Goal: Task Accomplishment & Management: Use online tool/utility

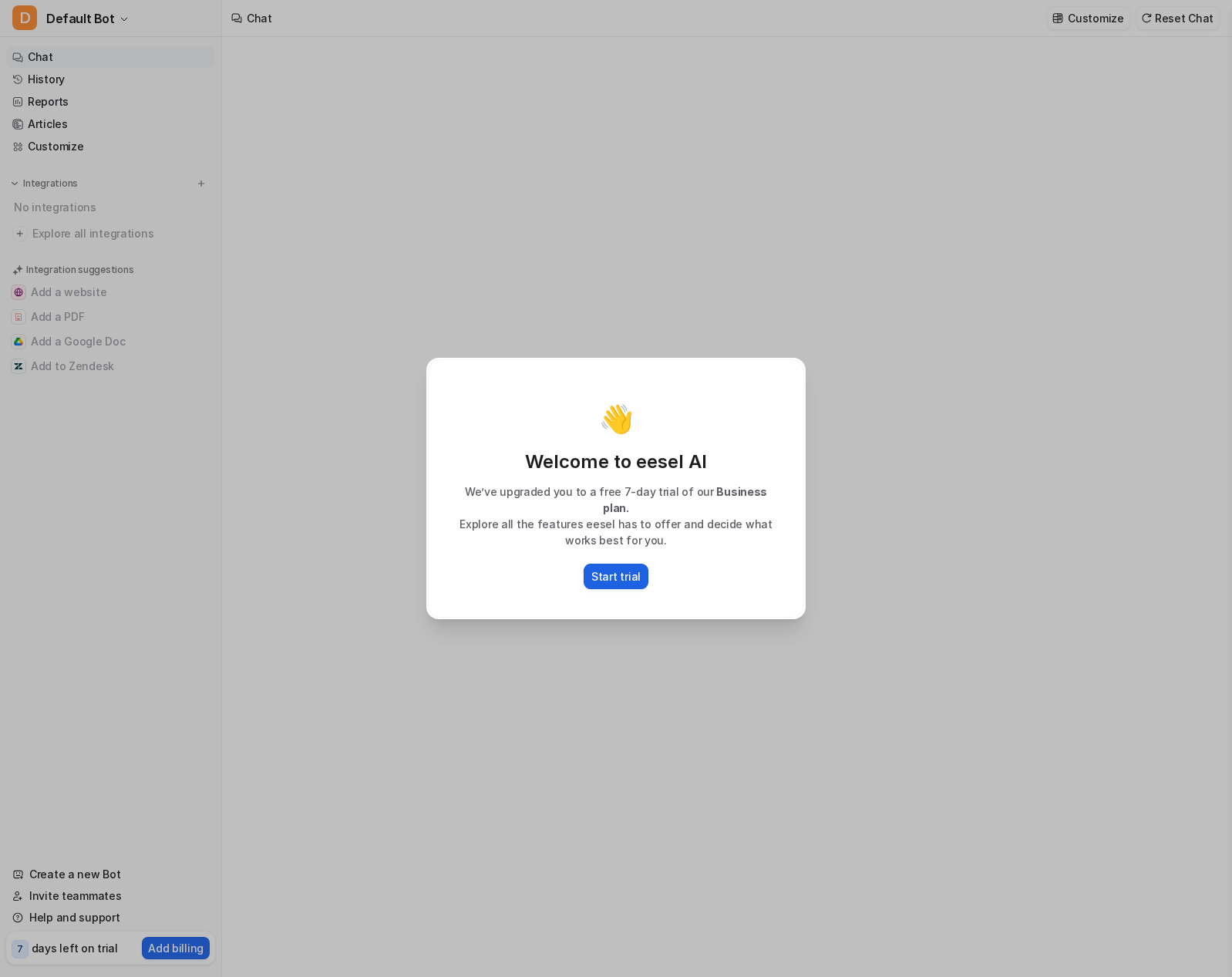
click at [617, 568] on p "Start trial" at bounding box center [616, 577] width 49 height 16
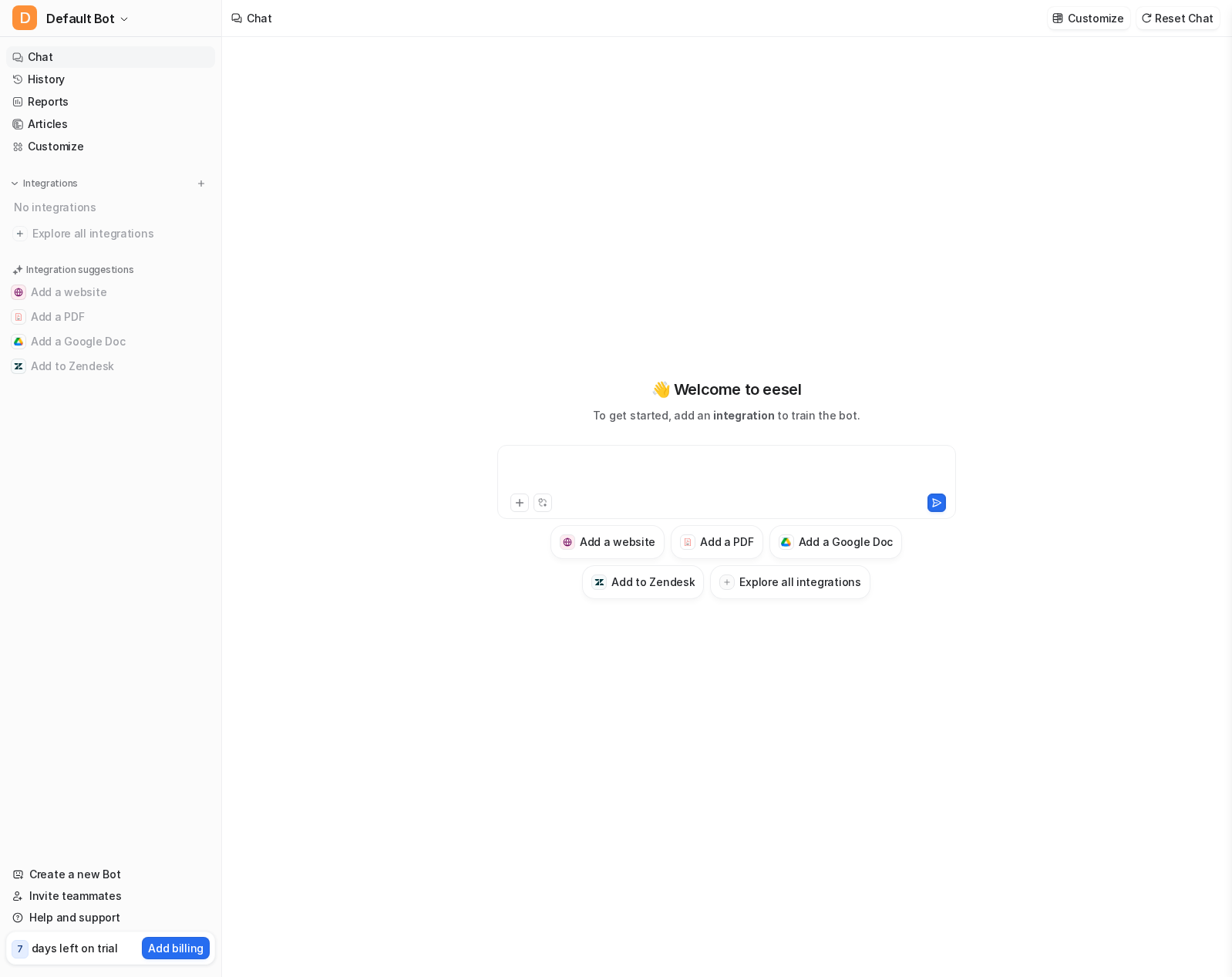
click at [548, 467] on div at bounding box center [726, 473] width 451 height 35
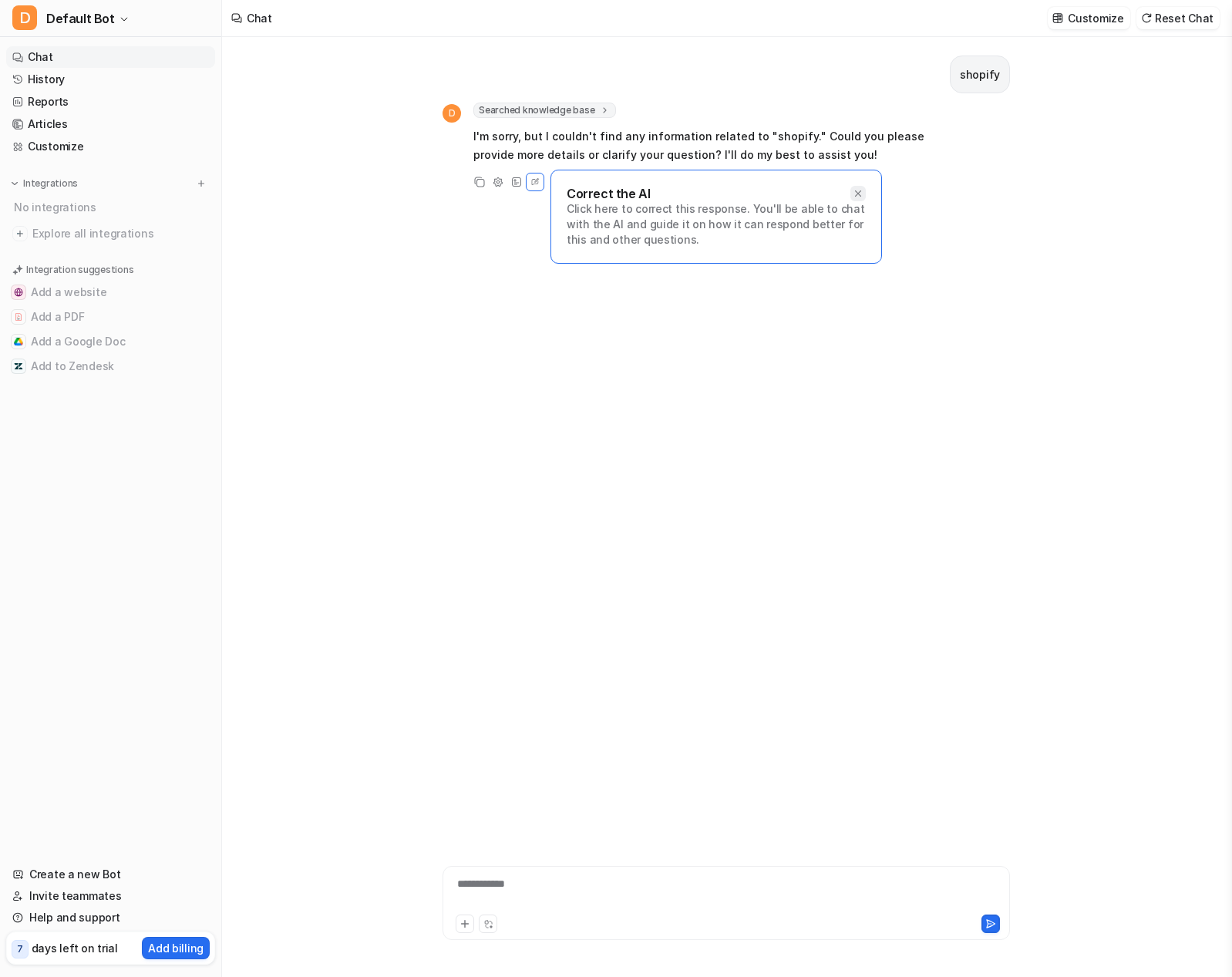
click at [864, 188] on div at bounding box center [858, 193] width 16 height 16
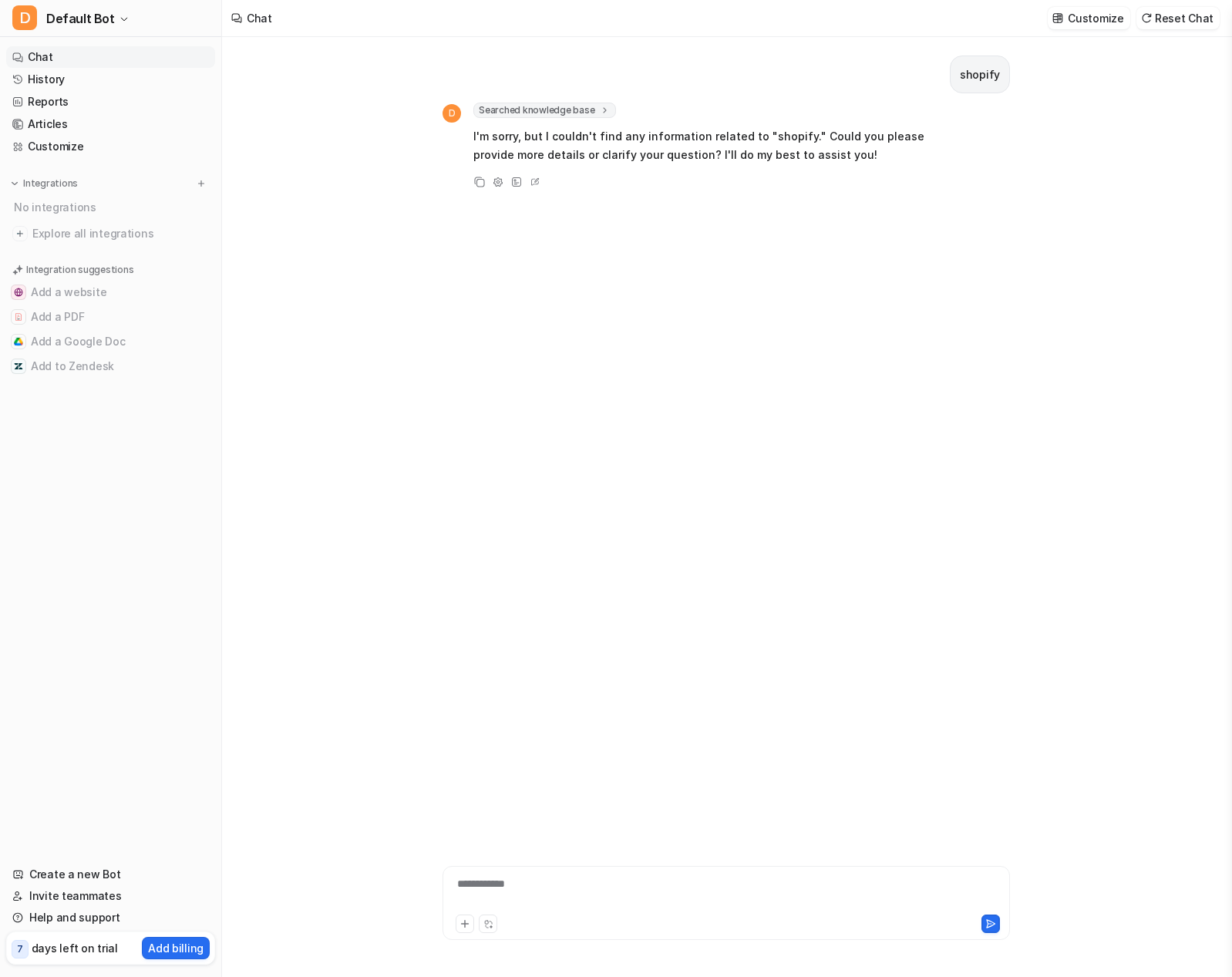
click at [517, 912] on div at bounding box center [726, 922] width 560 height 21
click at [499, 898] on div "**********" at bounding box center [726, 893] width 560 height 35
click at [466, 920] on icon at bounding box center [464, 924] width 11 height 11
click at [466, 927] on icon at bounding box center [464, 924] width 11 height 11
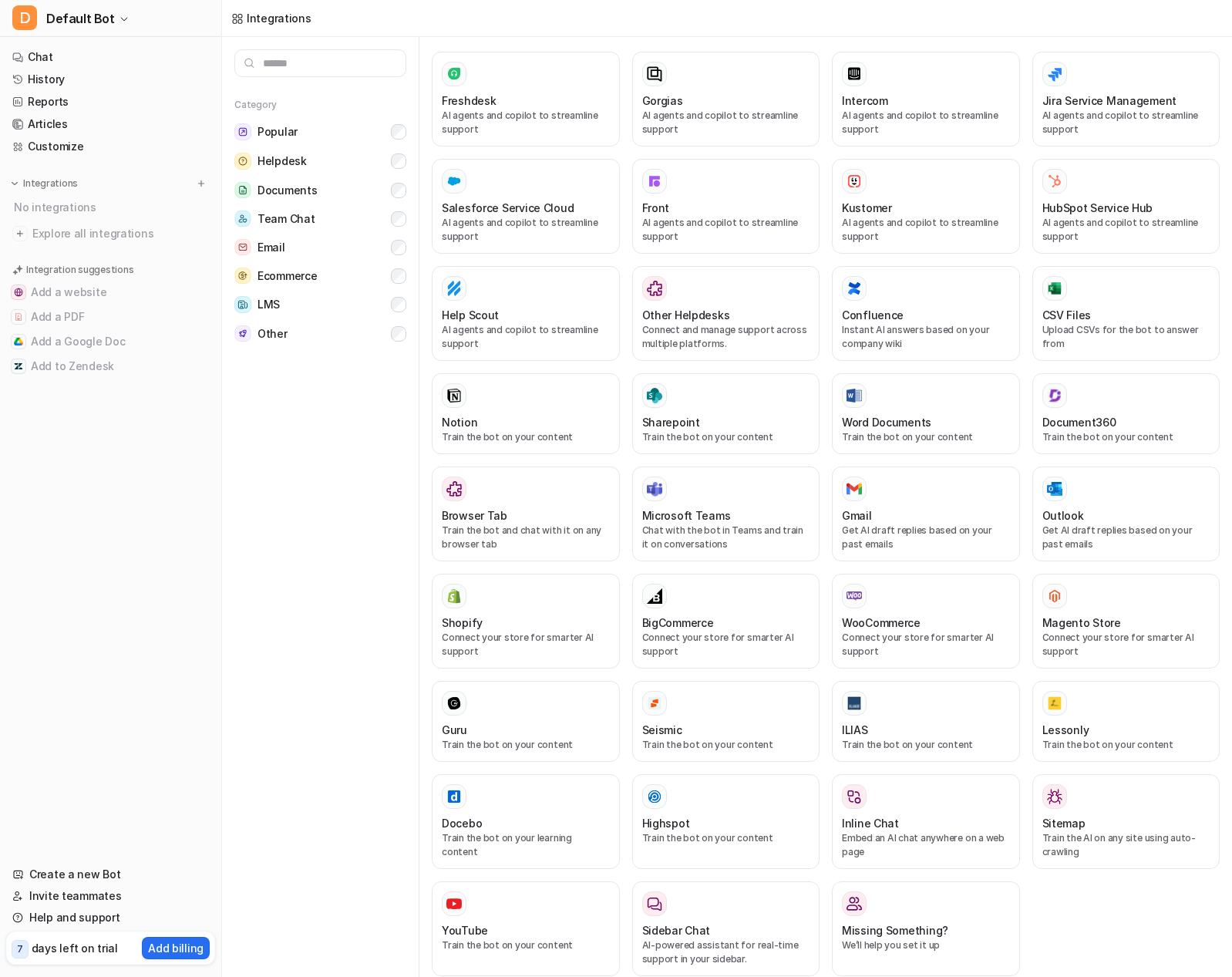
scroll to position [310, 0]
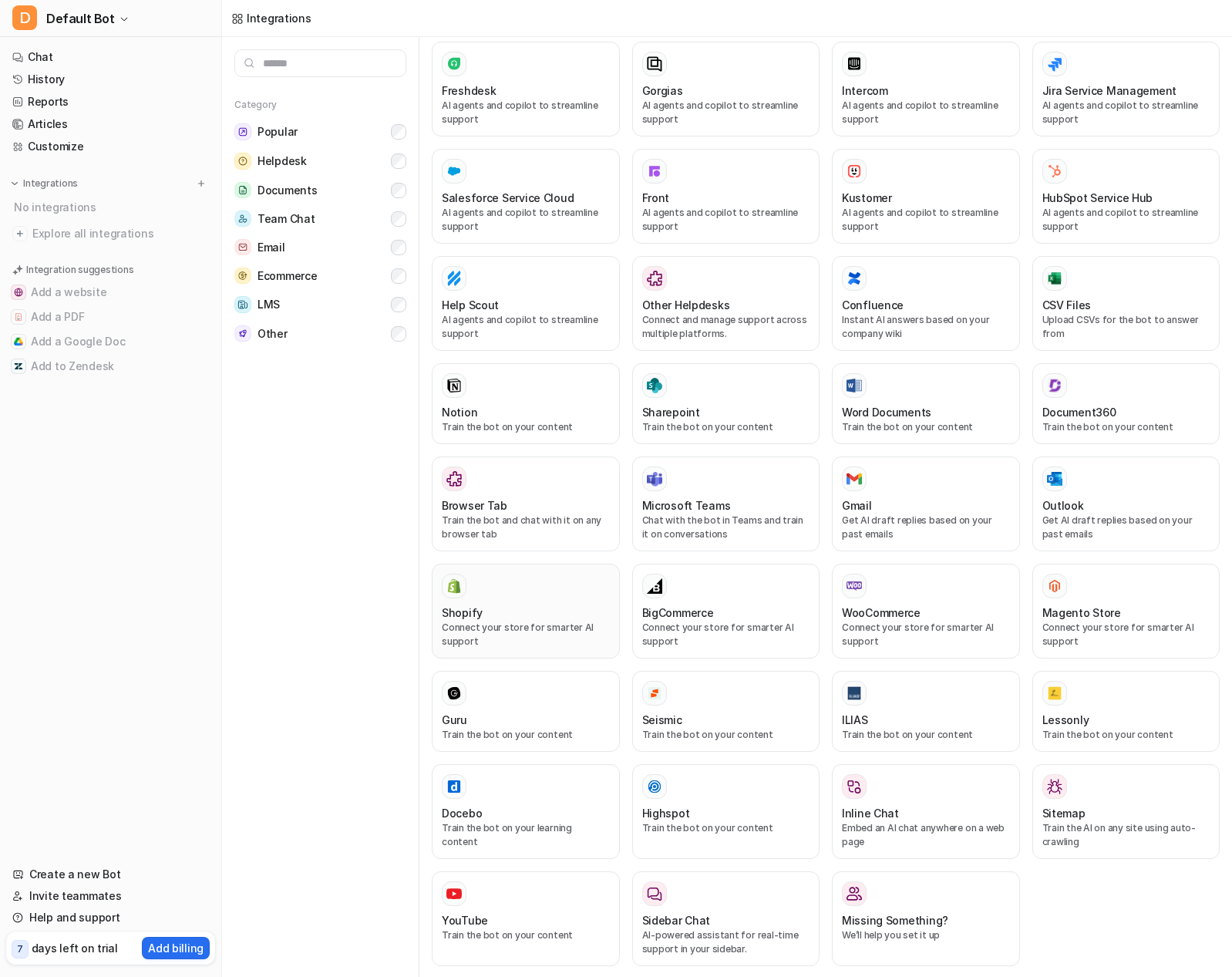
click at [517, 621] on p "Connect your store for smarter AI support" at bounding box center [526, 635] width 168 height 28
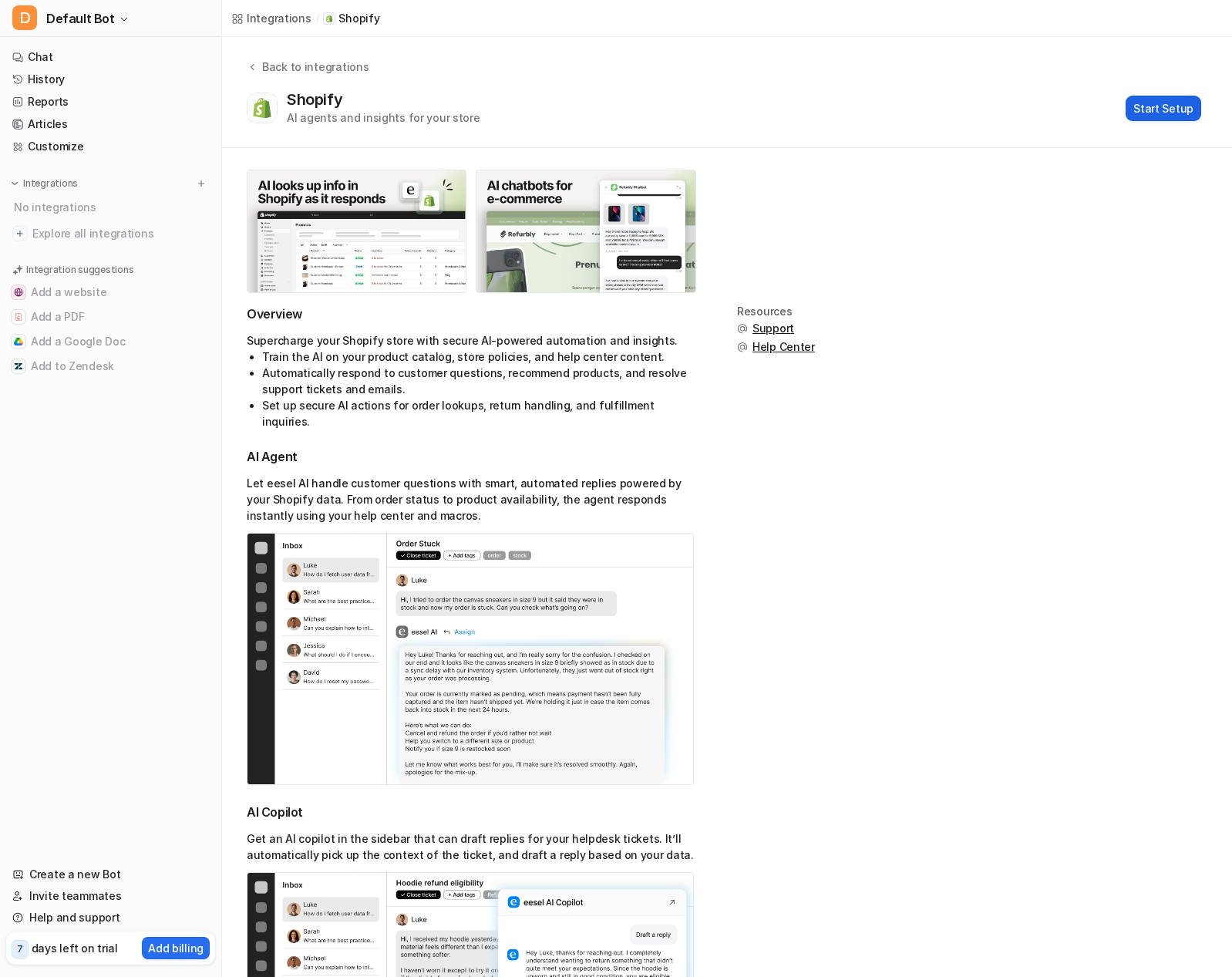
click at [1163, 109] on button "Start Setup" at bounding box center [1163, 108] width 75 height 25
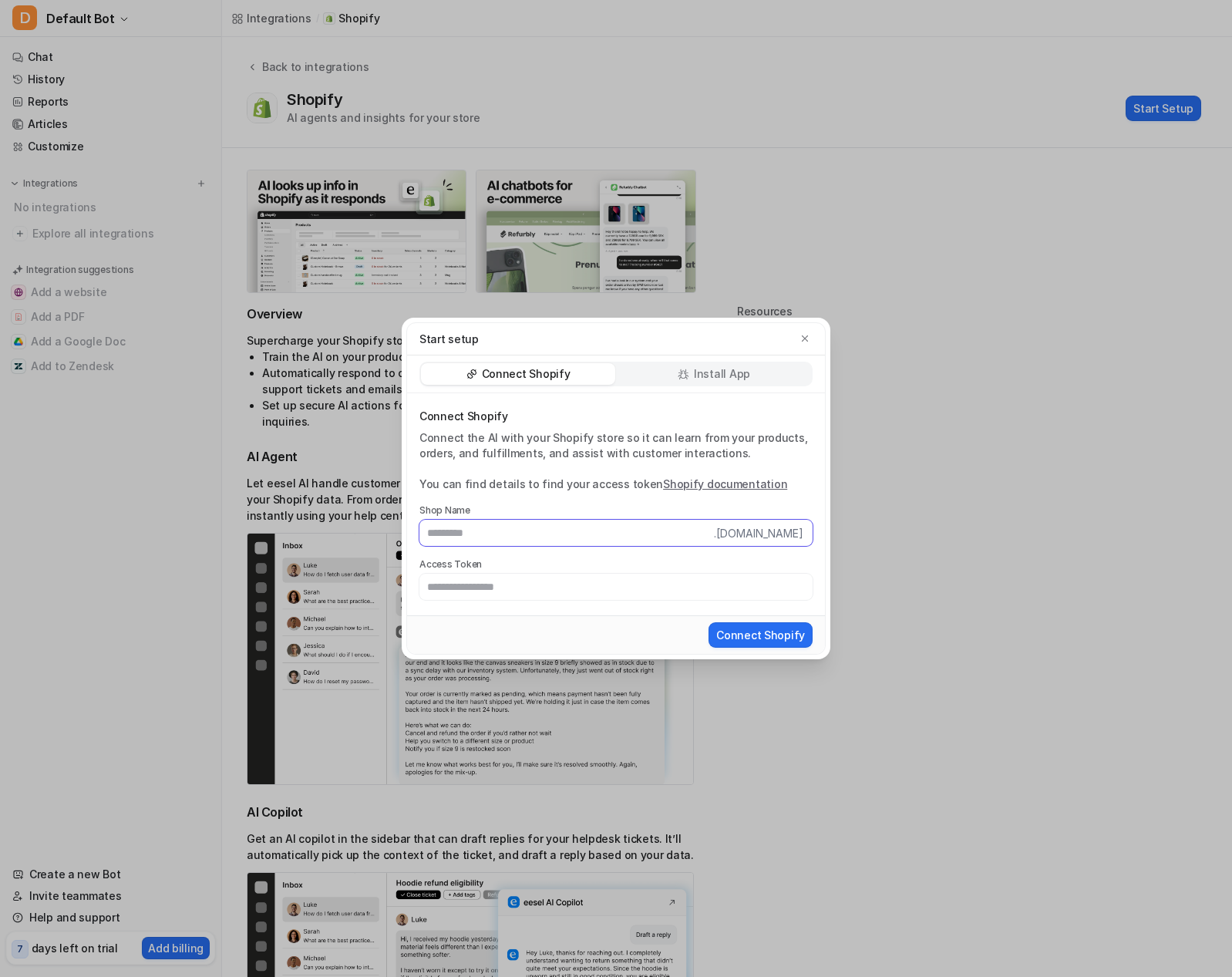
click at [657, 532] on input "text" at bounding box center [566, 533] width 295 height 26
type input "**********"
click at [470, 580] on input "text" at bounding box center [616, 587] width 393 height 26
click at [678, 373] on div "Install App" at bounding box center [714, 374] width 194 height 21
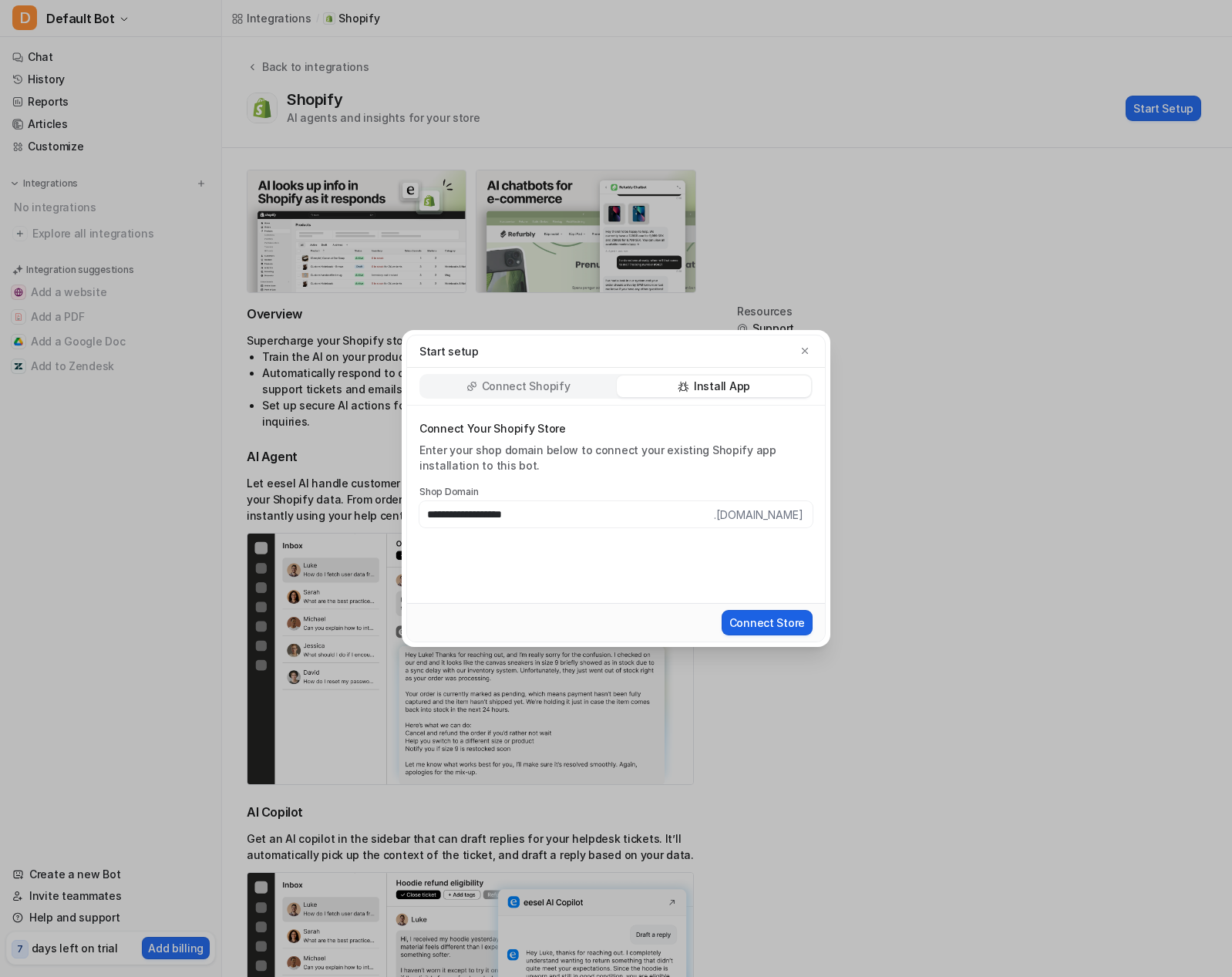
type input "**********"
click at [740, 620] on button "Connect Store" at bounding box center [767, 622] width 91 height 25
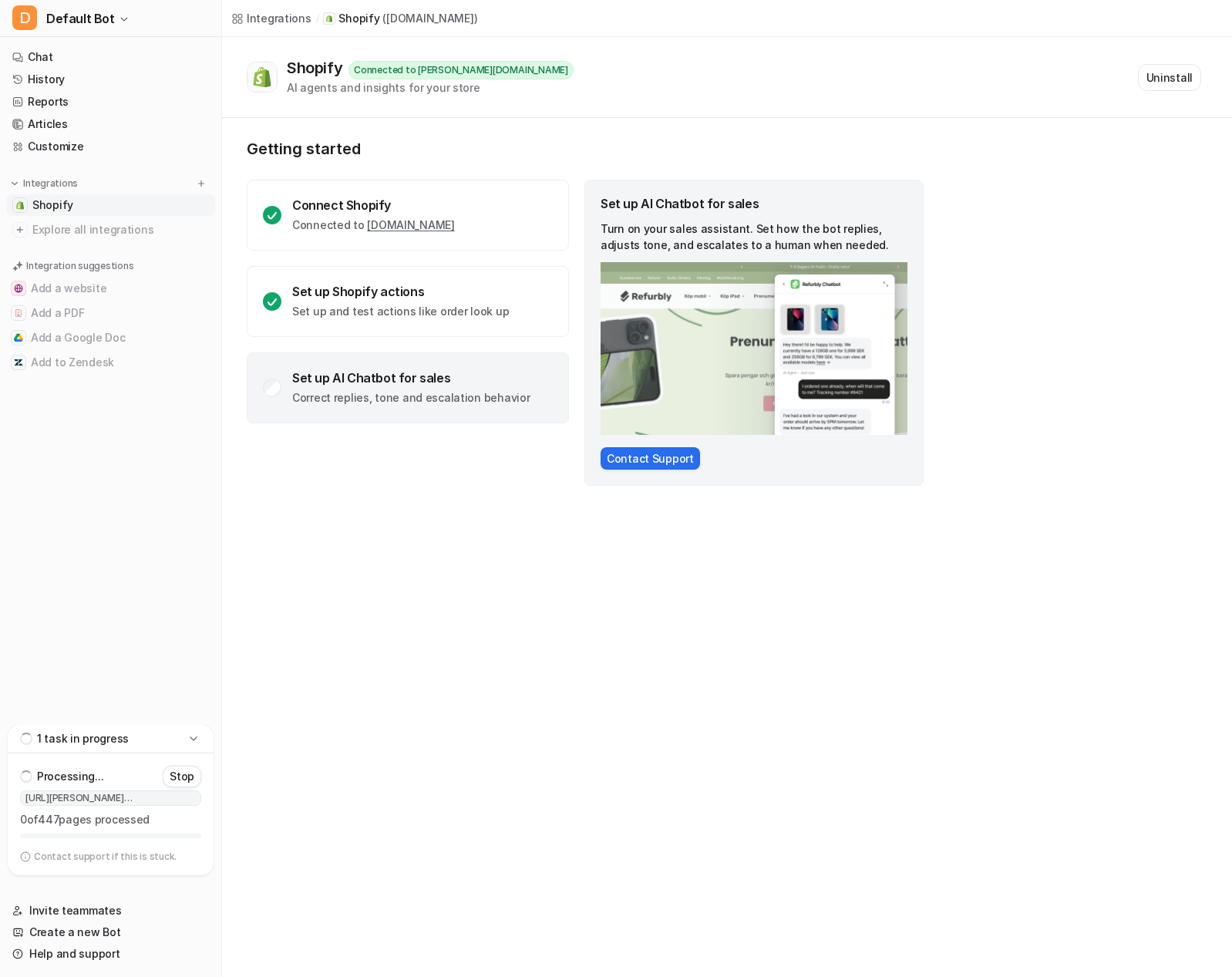
click at [290, 393] on div "Set up AI Chatbot for sales Correct replies, tone and escalation behavior" at bounding box center [408, 387] width 323 height 71
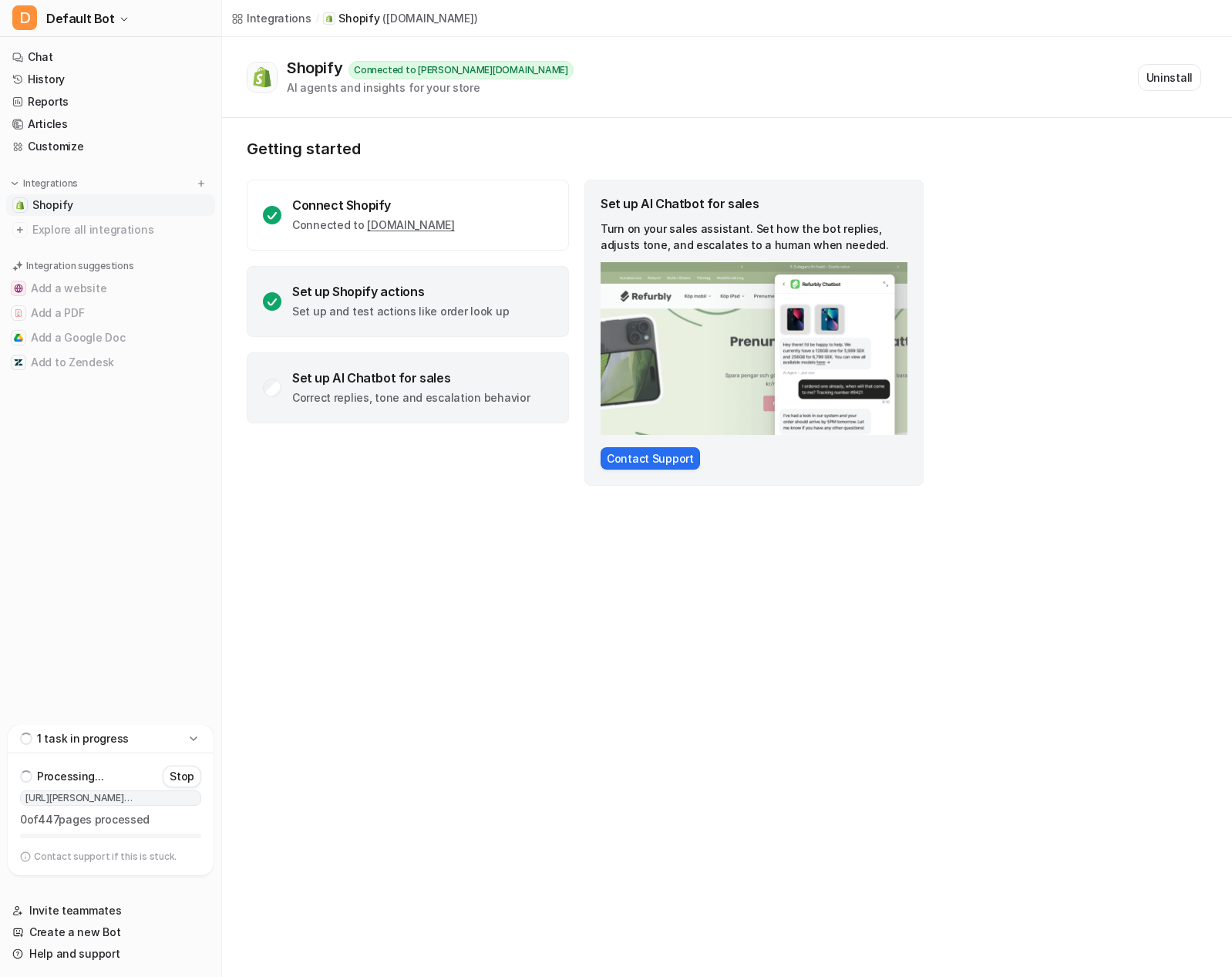
click at [464, 325] on div "Set up Shopify actions Set up and test actions like order look up" at bounding box center [408, 301] width 323 height 71
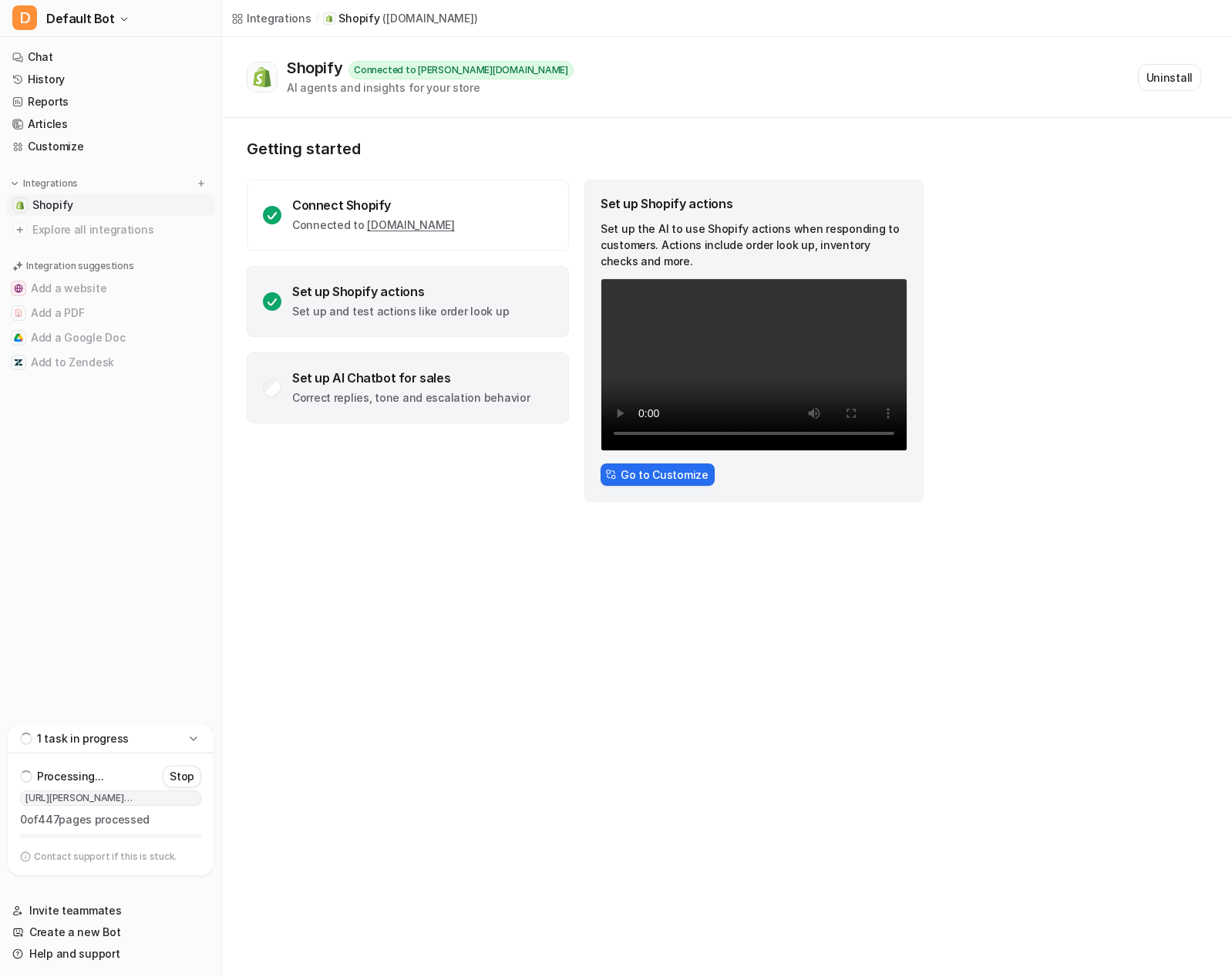
click at [440, 361] on div "Set up AI Chatbot for sales Correct replies, tone and escalation behavior" at bounding box center [408, 387] width 323 height 71
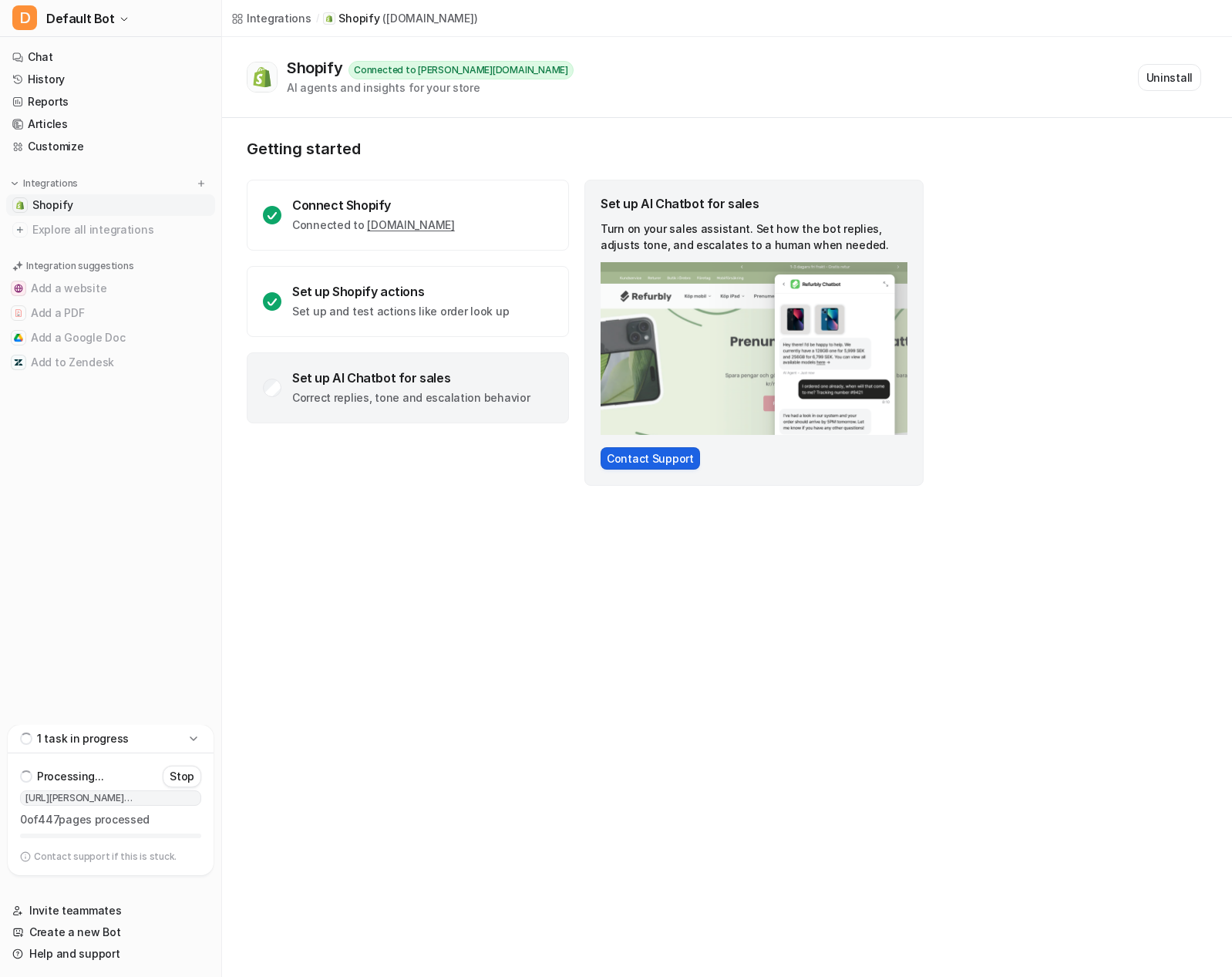
click at [657, 459] on button "Contact Support" at bounding box center [651, 458] width 100 height 22
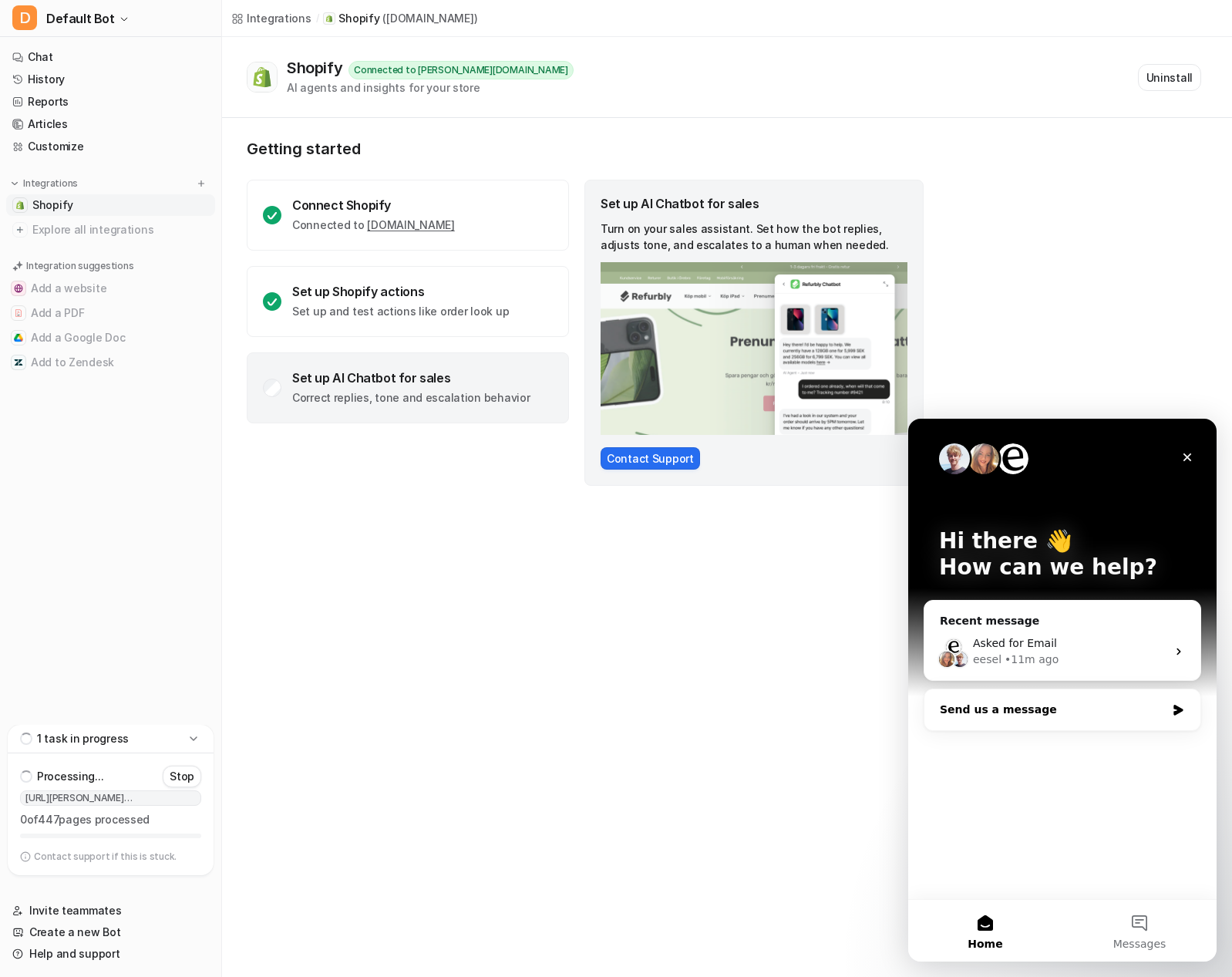
click at [978, 704] on div "Send us a message" at bounding box center [1053, 710] width 226 height 16
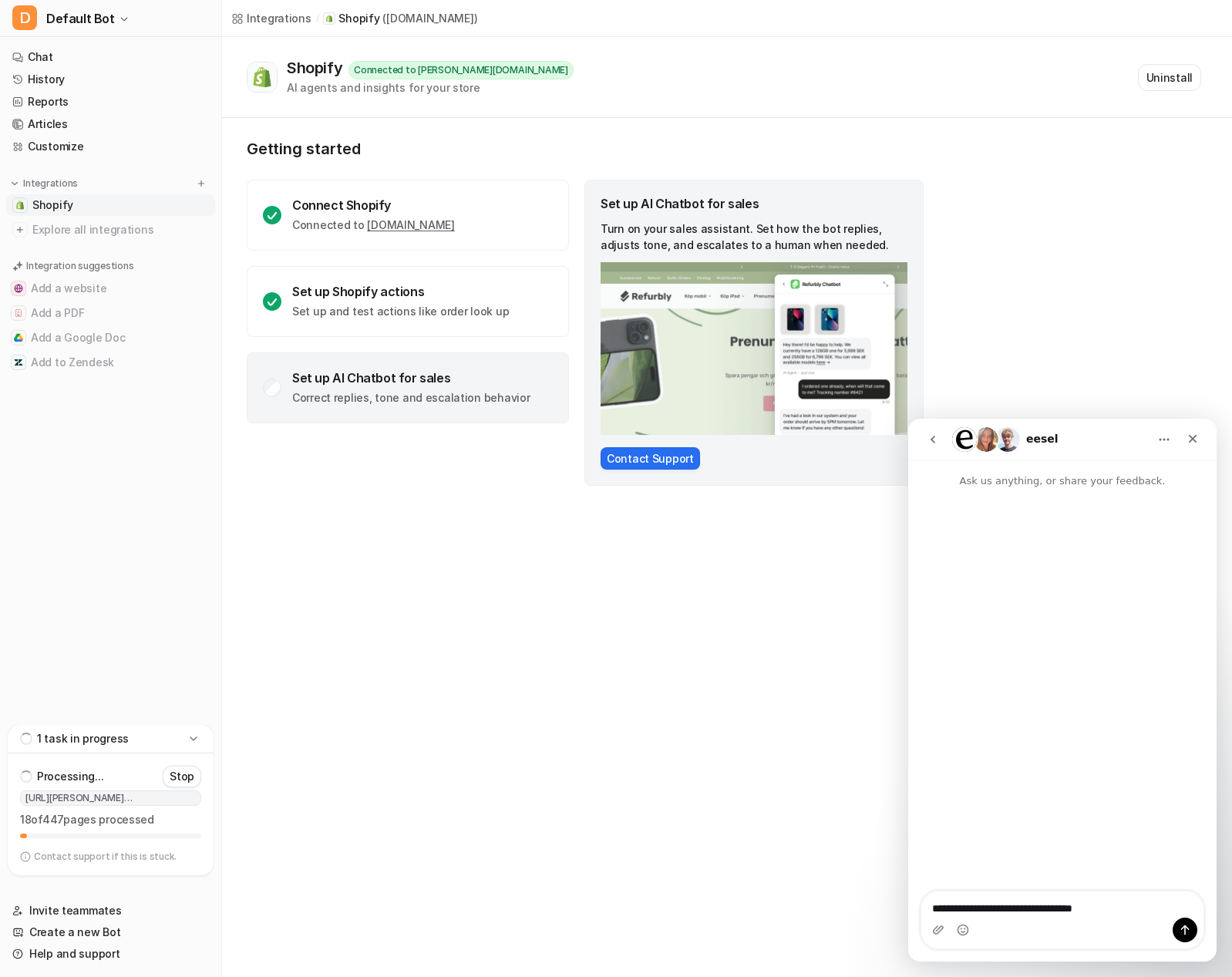
type textarea "**********"
